Goal: Navigation & Orientation: Find specific page/section

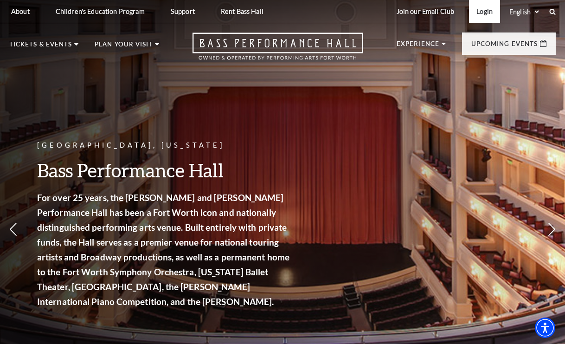
click at [482, 13] on link "Login" at bounding box center [484, 11] width 31 height 23
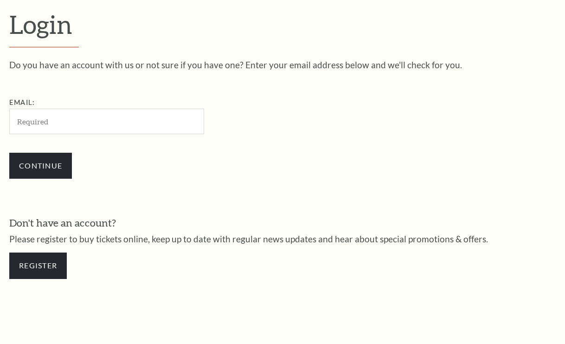
scroll to position [243, 0]
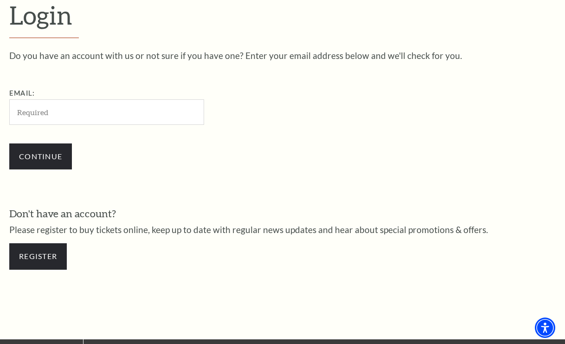
click at [162, 114] on input "Email:" at bounding box center [106, 112] width 195 height 26
type input "[PERSON_NAME][EMAIL_ADDRESS][PERSON_NAME][DOMAIN_NAME]"
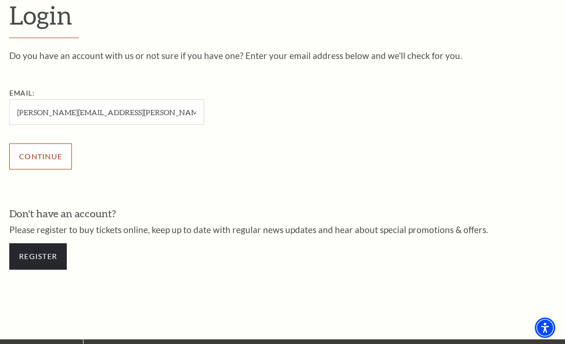
click at [57, 157] on input "Continue" at bounding box center [40, 156] width 63 height 26
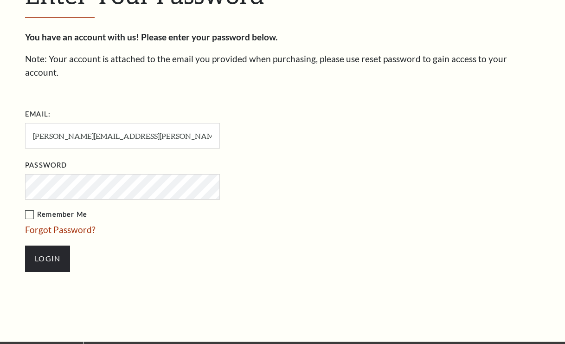
scroll to position [251, 0]
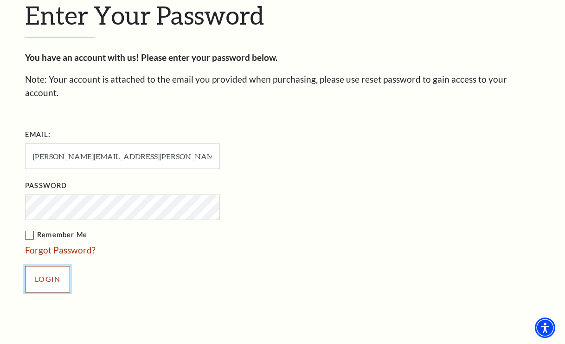
click at [58, 266] on input "Login" at bounding box center [47, 279] width 45 height 26
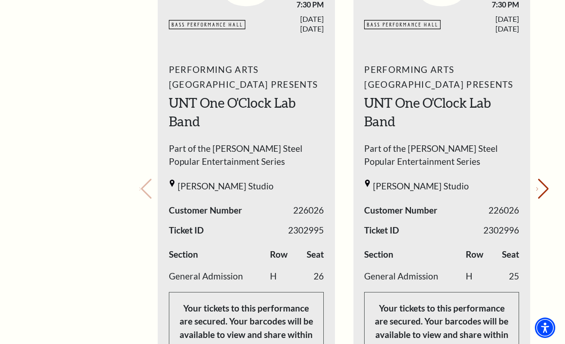
scroll to position [371, 0]
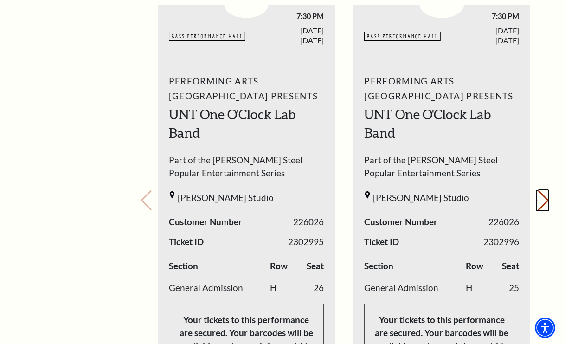
click at [538, 201] on icon "Next slide" at bounding box center [537, 200] width 2 height 3
click at [539, 199] on button "Next slide." at bounding box center [542, 200] width 13 height 20
click at [141, 199] on icon "Previous slide" at bounding box center [140, 200] width 2 height 3
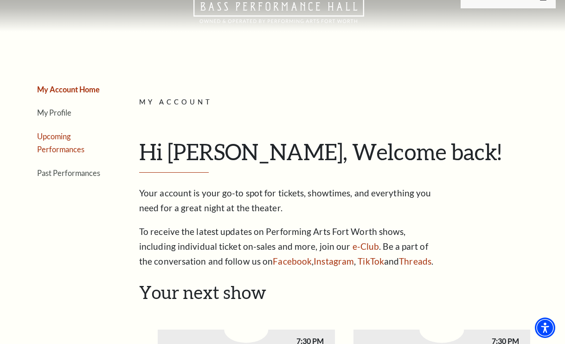
click at [58, 140] on link "Upcoming Performances" at bounding box center [60, 143] width 47 height 22
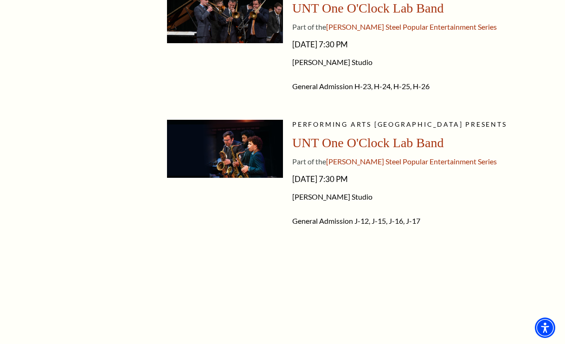
scroll to position [278, 0]
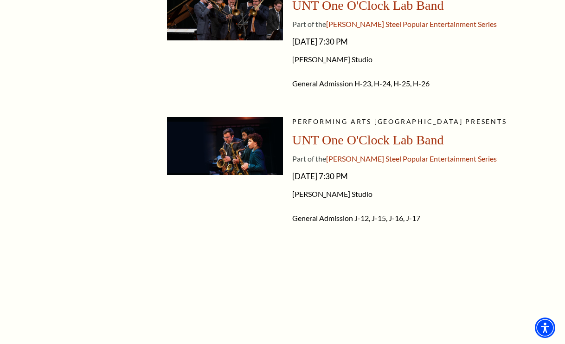
click at [369, 139] on span "UNT One O'Clock Lab Band" at bounding box center [367, 140] width 151 height 14
click at [374, 158] on span "[PERSON_NAME] Steel Popular Entertainment Series" at bounding box center [411, 158] width 171 height 9
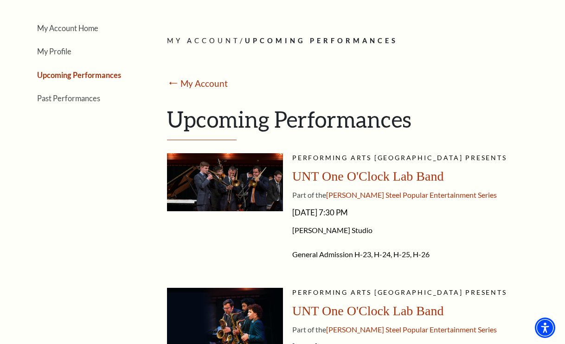
scroll to position [93, 0]
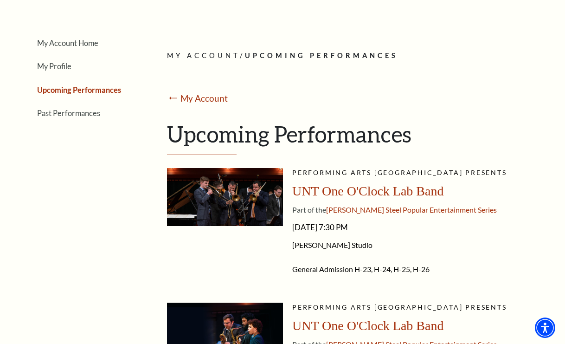
click at [109, 89] on link "Upcoming Performances" at bounding box center [79, 89] width 84 height 9
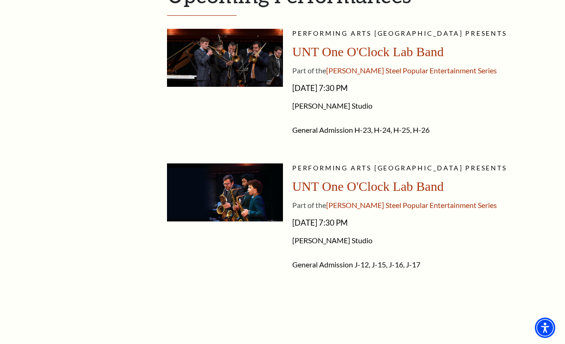
scroll to position [278, 0]
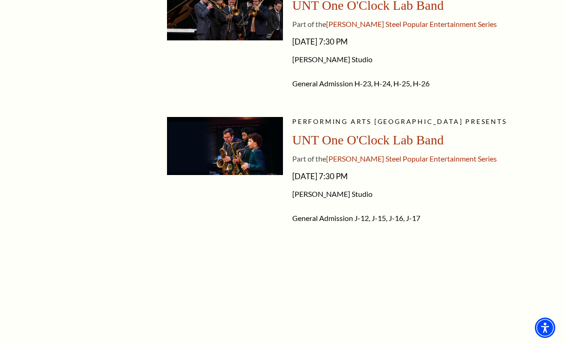
click at [245, 143] on img at bounding box center [225, 146] width 116 height 58
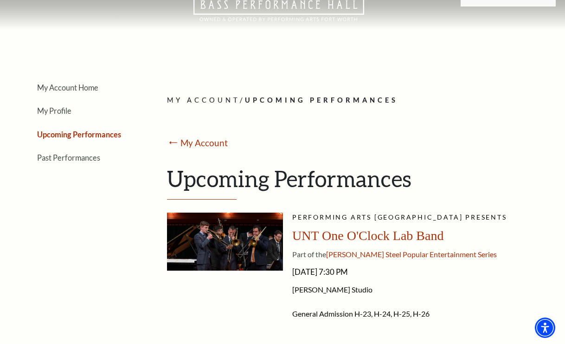
scroll to position [0, 0]
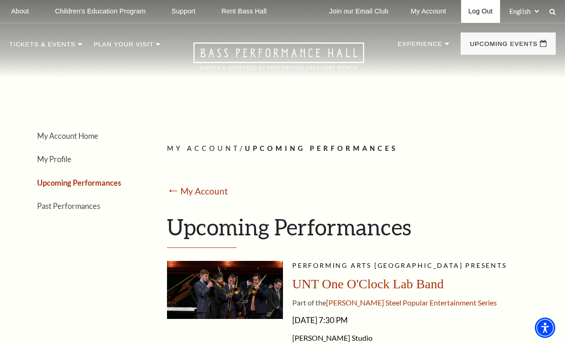
click at [487, 14] on link "Log Out" at bounding box center [480, 11] width 39 height 23
